Goal: Use online tool/utility: Utilize a website feature to perform a specific function

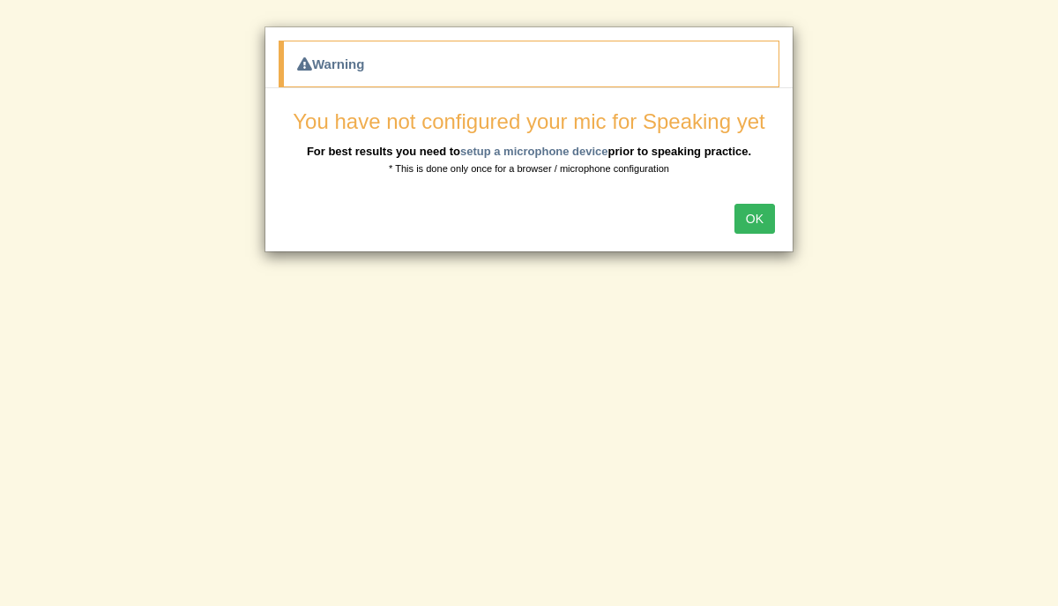
click at [746, 219] on button "OK" at bounding box center [755, 219] width 41 height 30
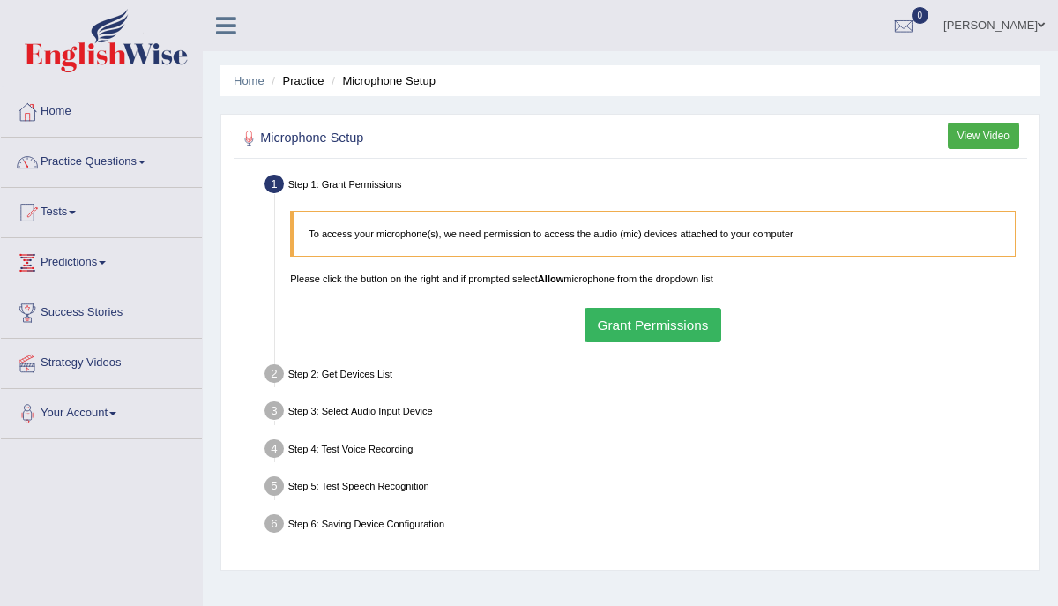
click at [665, 322] on button "Grant Permissions" at bounding box center [653, 325] width 137 height 34
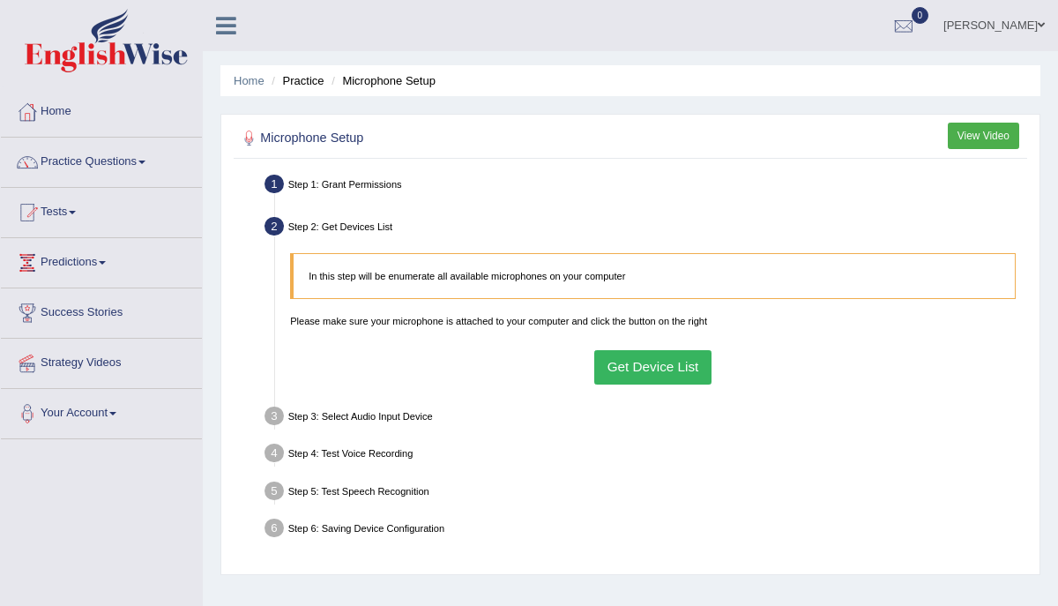
click at [632, 364] on button "Get Device List" at bounding box center [652, 367] width 117 height 34
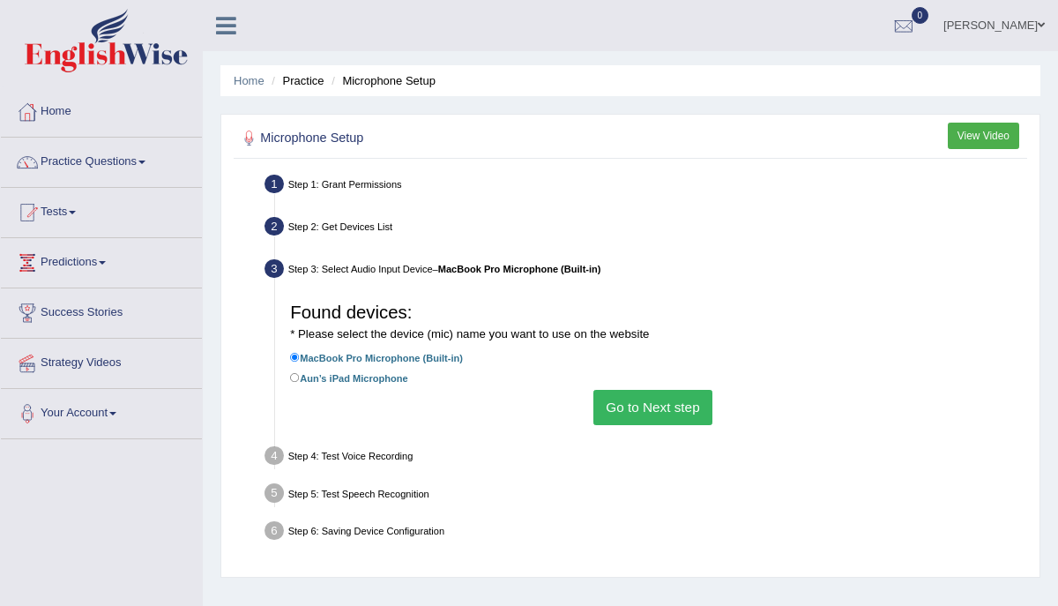
click at [616, 416] on button "Go to Next step" at bounding box center [653, 407] width 119 height 34
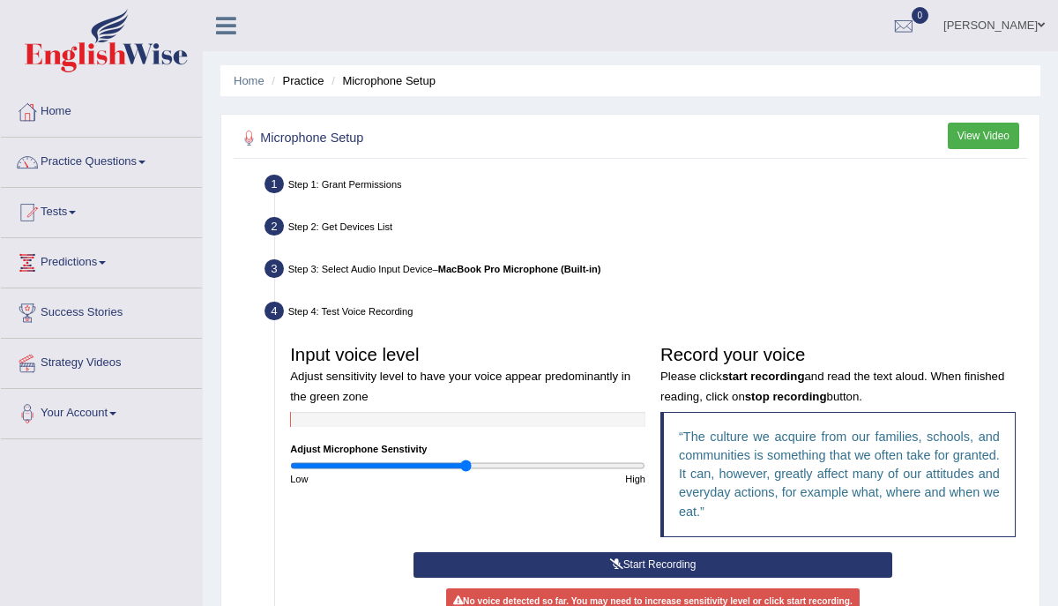
click at [972, 133] on button "View Video" at bounding box center [983, 136] width 71 height 26
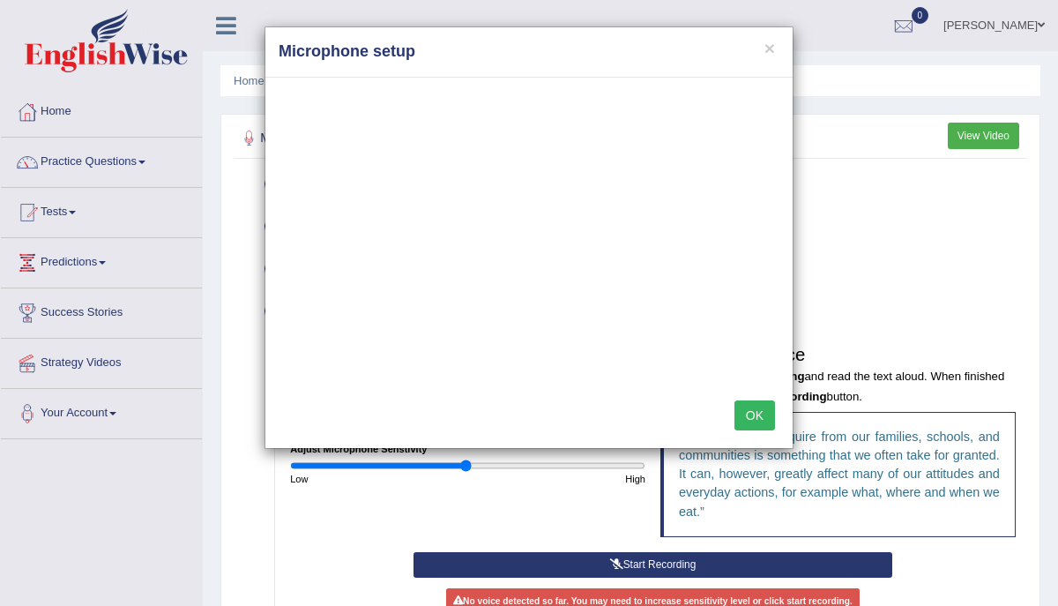
click at [759, 416] on button "OK" at bounding box center [755, 415] width 41 height 30
